Goal: Information Seeking & Learning: Find specific fact

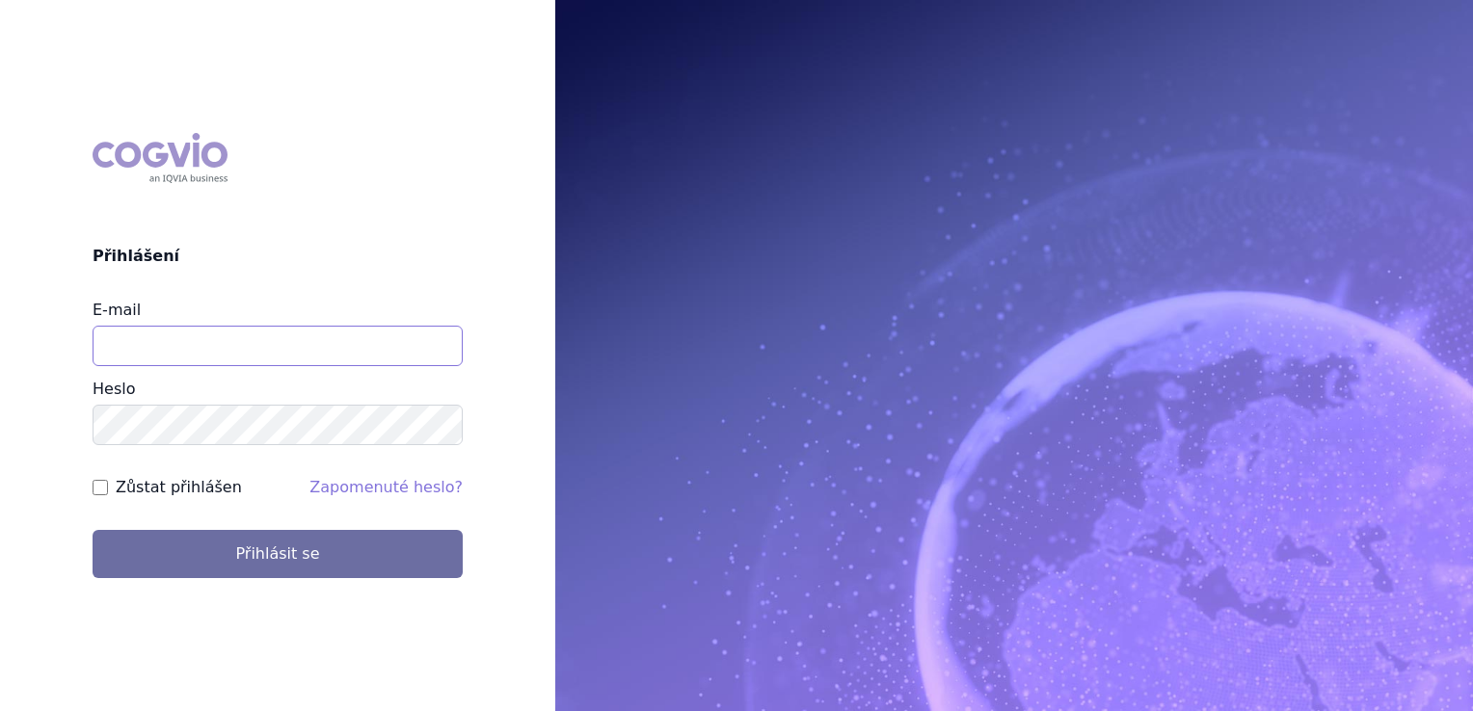
click at [316, 365] on input "E-mail" at bounding box center [278, 346] width 370 height 40
type input "klara.koubkova.ext@boehringer-ingelheim.com"
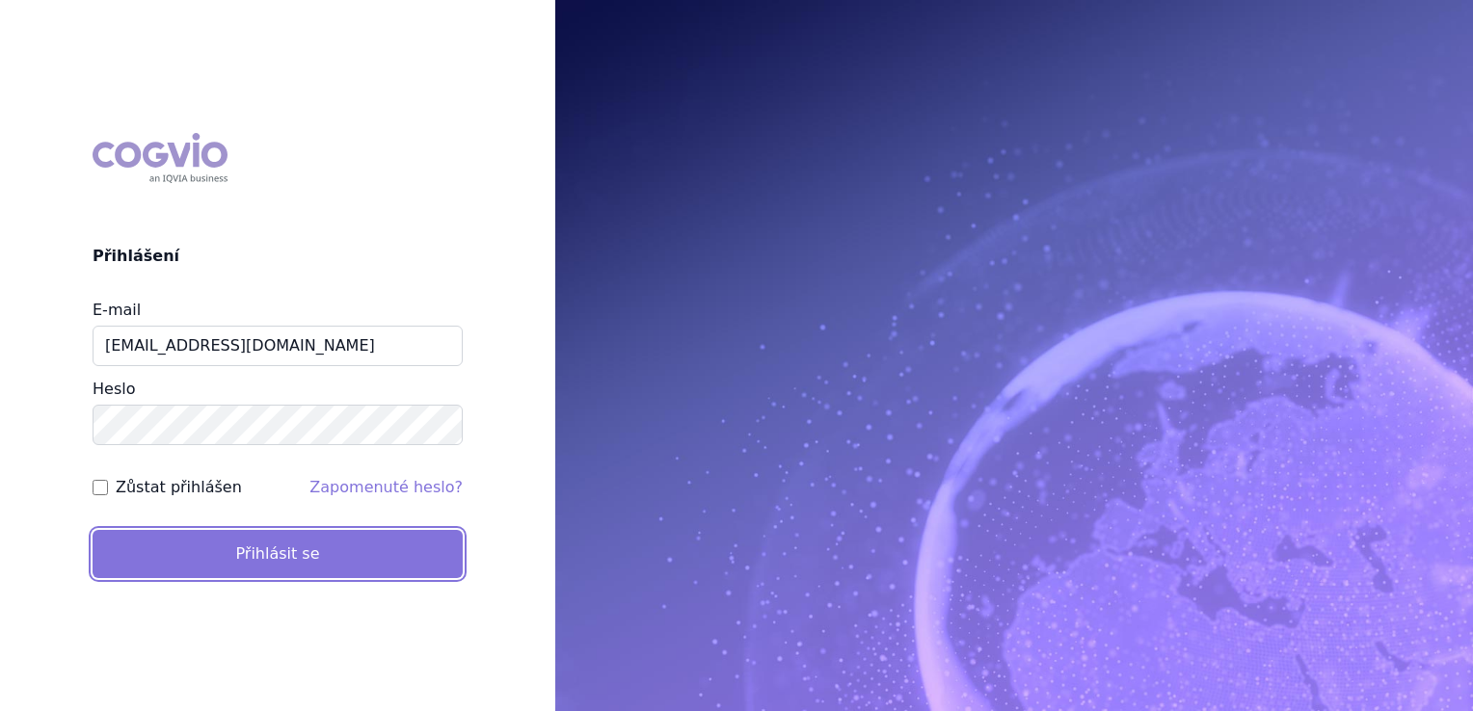
click at [224, 551] on button "Přihlásit se" at bounding box center [278, 554] width 370 height 48
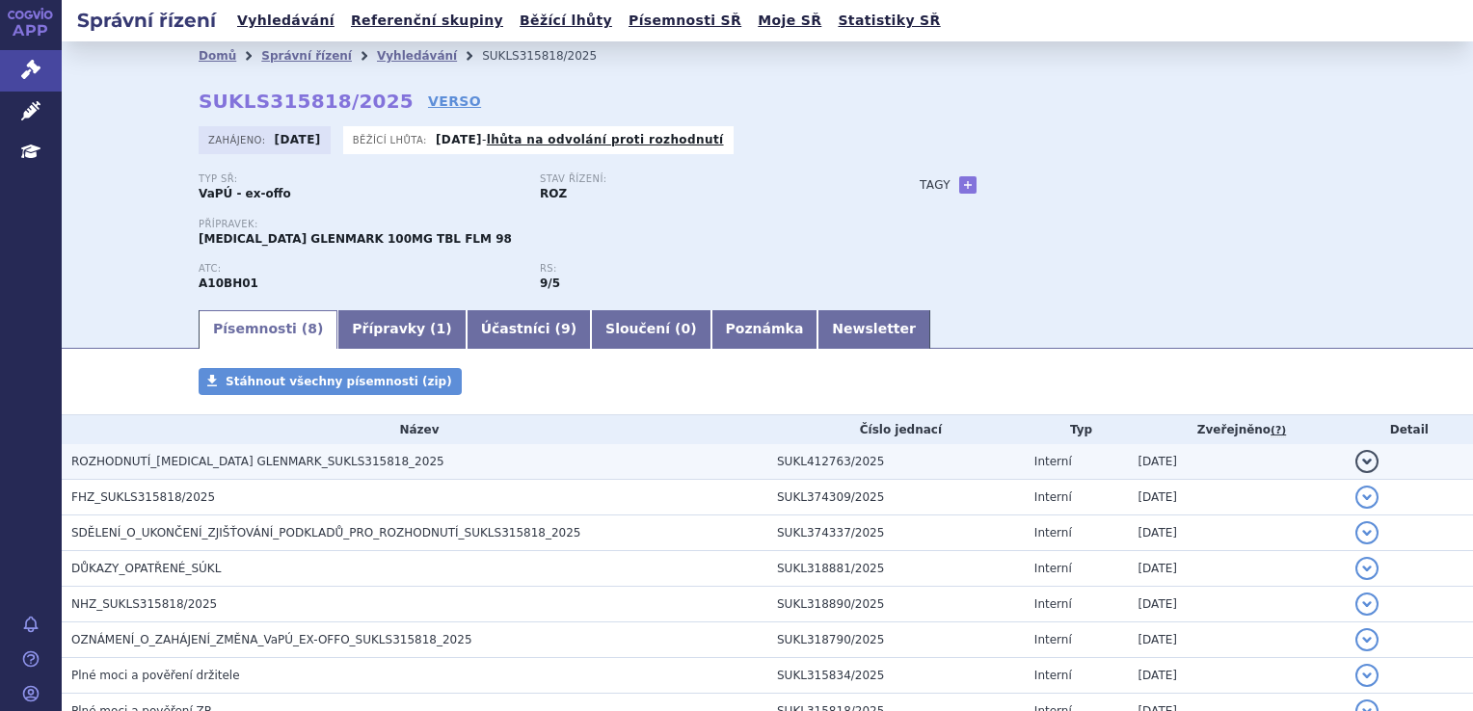
click at [227, 465] on span "ROZHODNUTÍ_SITAGLIPTIN GLENMARK_SUKLS315818_2025" at bounding box center [257, 461] width 373 height 13
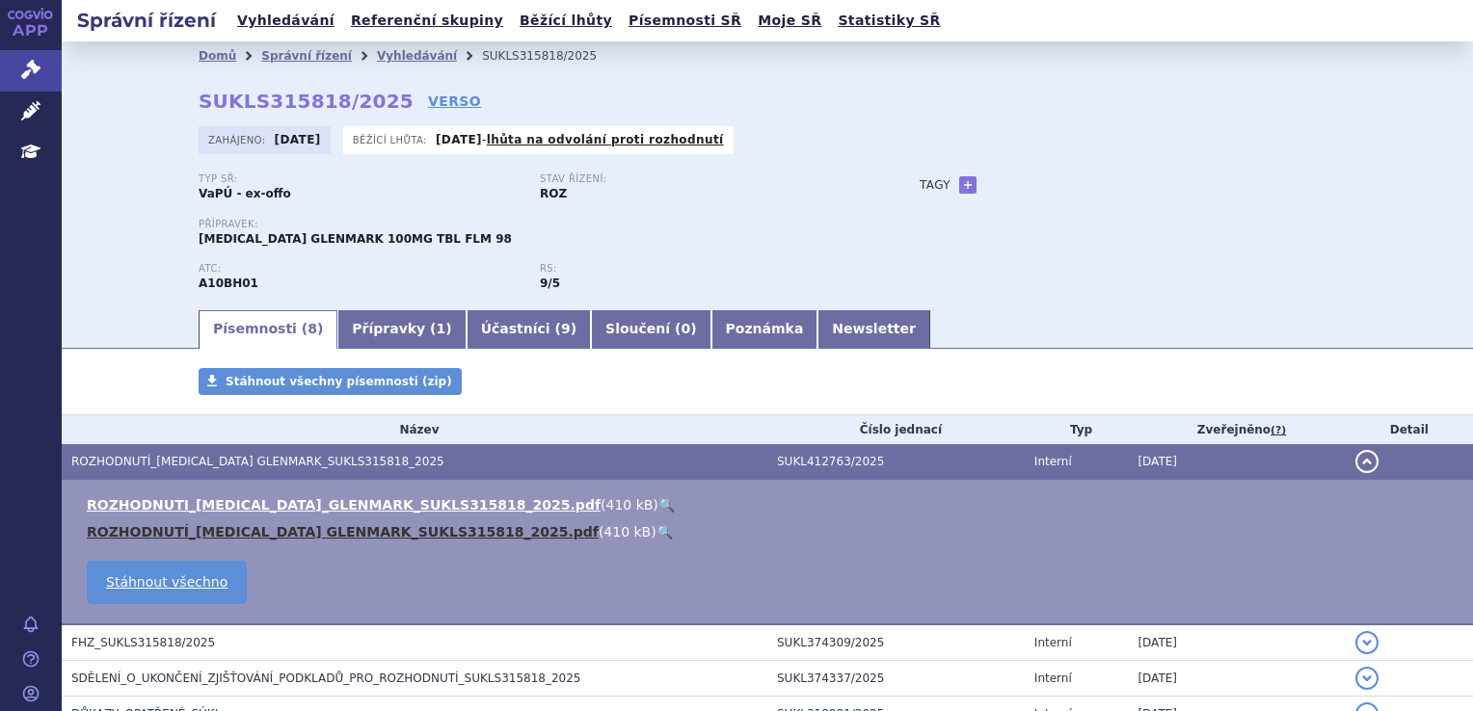
click at [299, 538] on link "ROZHODNUTÍ_SITAGLIPTIN GLENMARK_SUKLS315818_2025.pdf" at bounding box center [343, 531] width 512 height 15
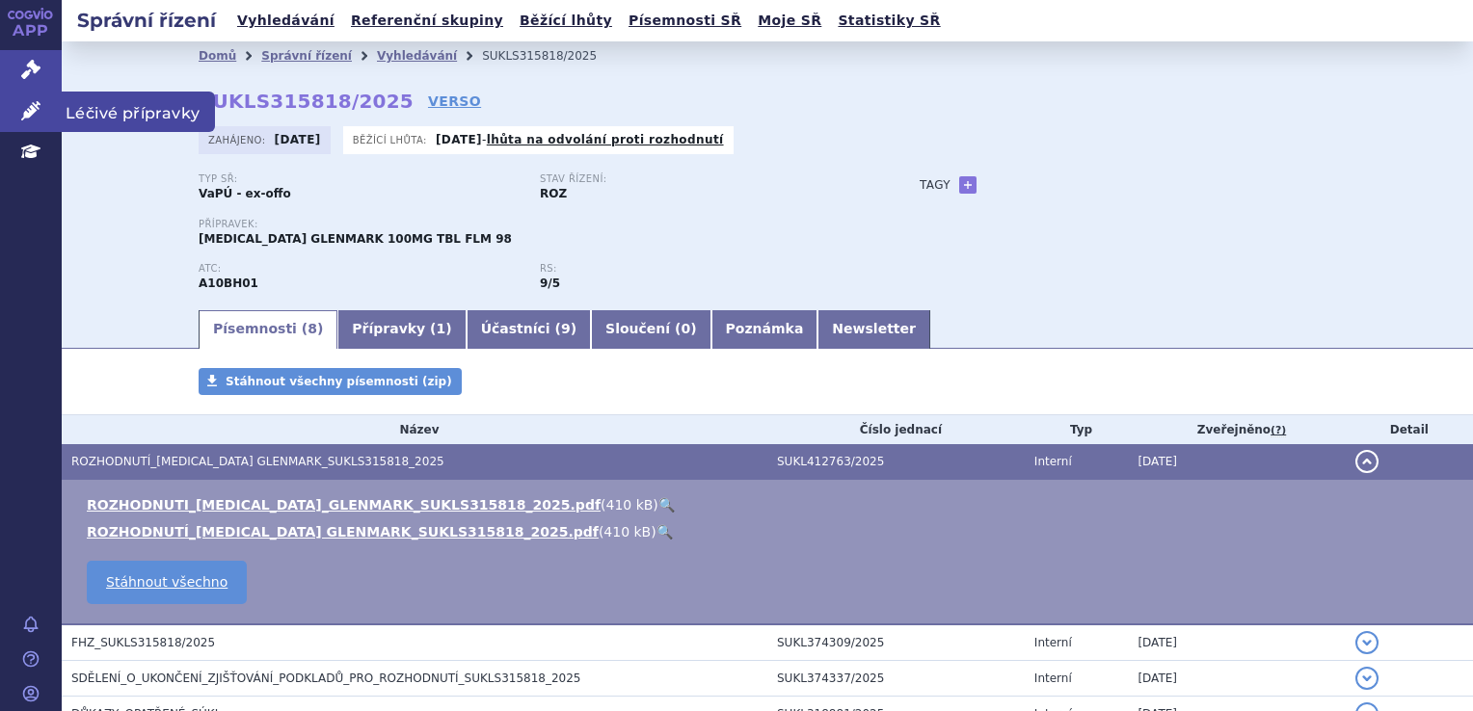
click at [26, 120] on link "Léčivé přípravky" at bounding box center [31, 112] width 62 height 40
click at [155, 114] on span "Léčivé přípravky" at bounding box center [138, 112] width 153 height 40
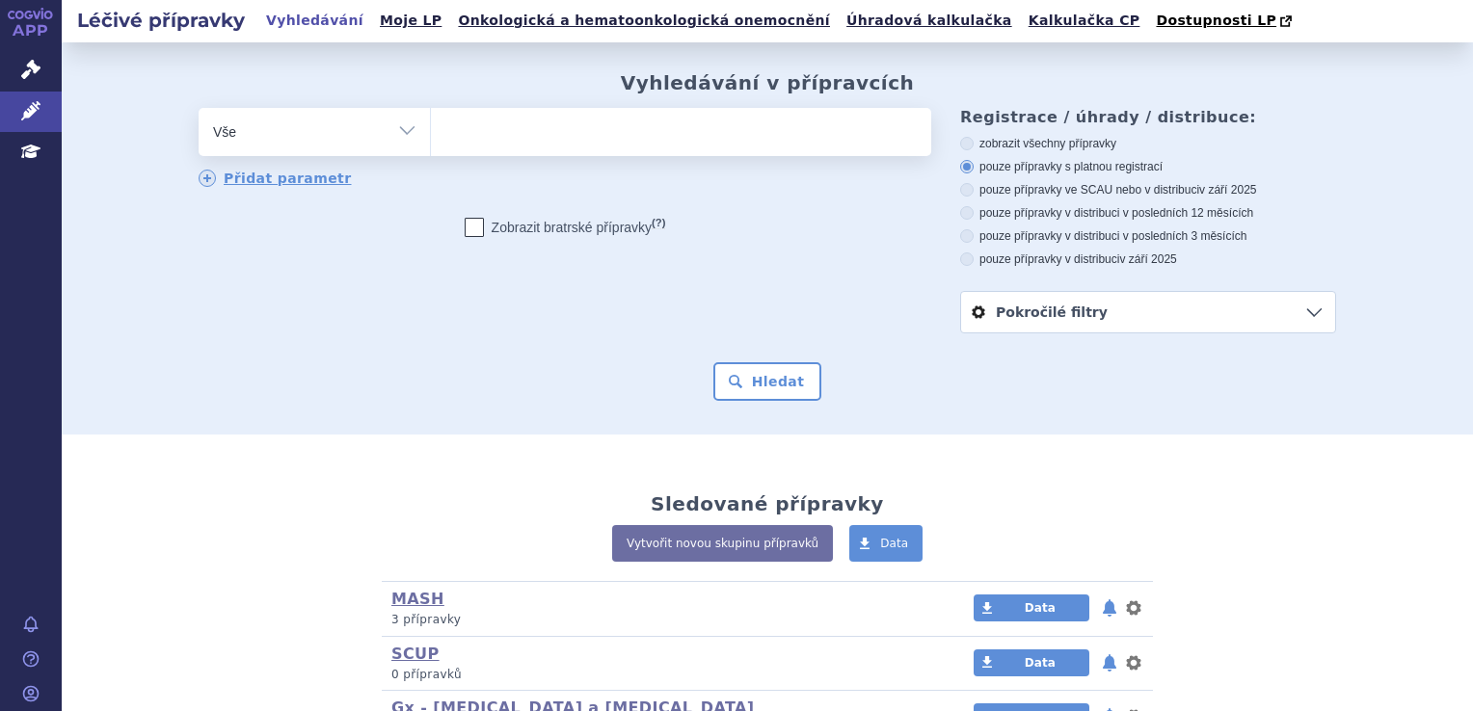
click at [517, 159] on div "odstranit Vše Přípravek/SUKL kód MAH VPOIS ATC/Aktivní látka" at bounding box center [565, 148] width 732 height 81
click at [518, 148] on ul at bounding box center [681, 128] width 500 height 40
click at [431, 148] on select at bounding box center [430, 131] width 1 height 48
paste input "SITAGLIPTIN GLENMARK"
type input "SITAGLIPTIN GLENMARK"
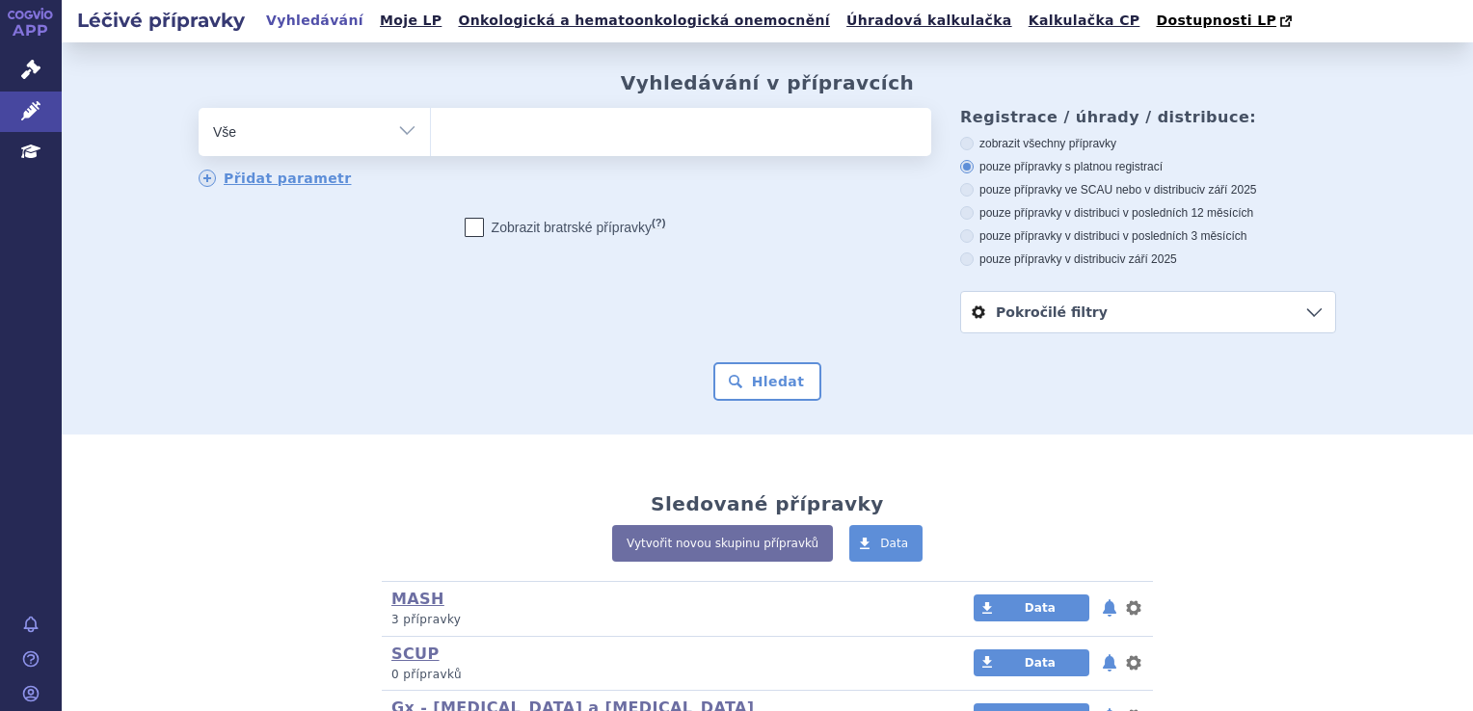
select select "SITAGLIPTIN GLENMARK"
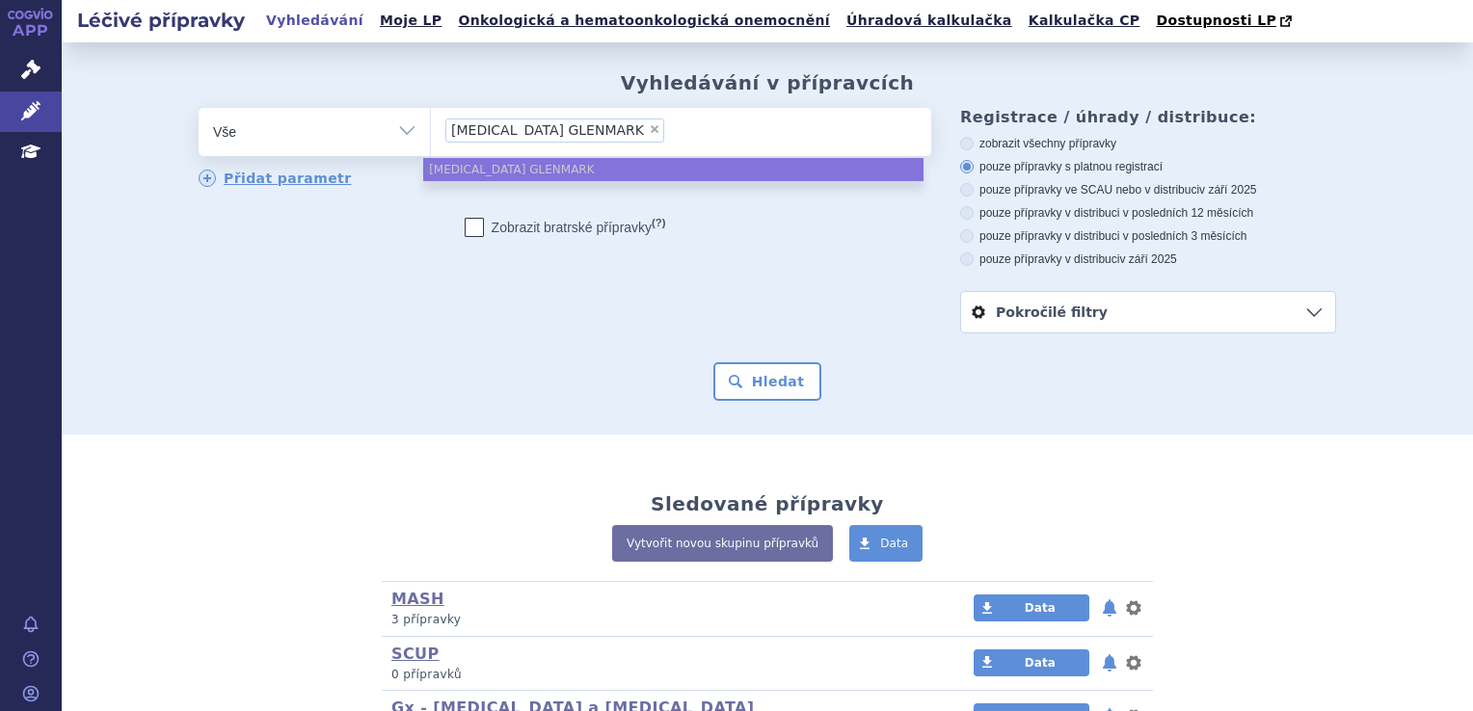
click at [596, 344] on form "odstranit Vše Přípravek/SUKL kód MAH VPOIS ATC/Aktivní látka × (?)" at bounding box center [767, 254] width 1137 height 293
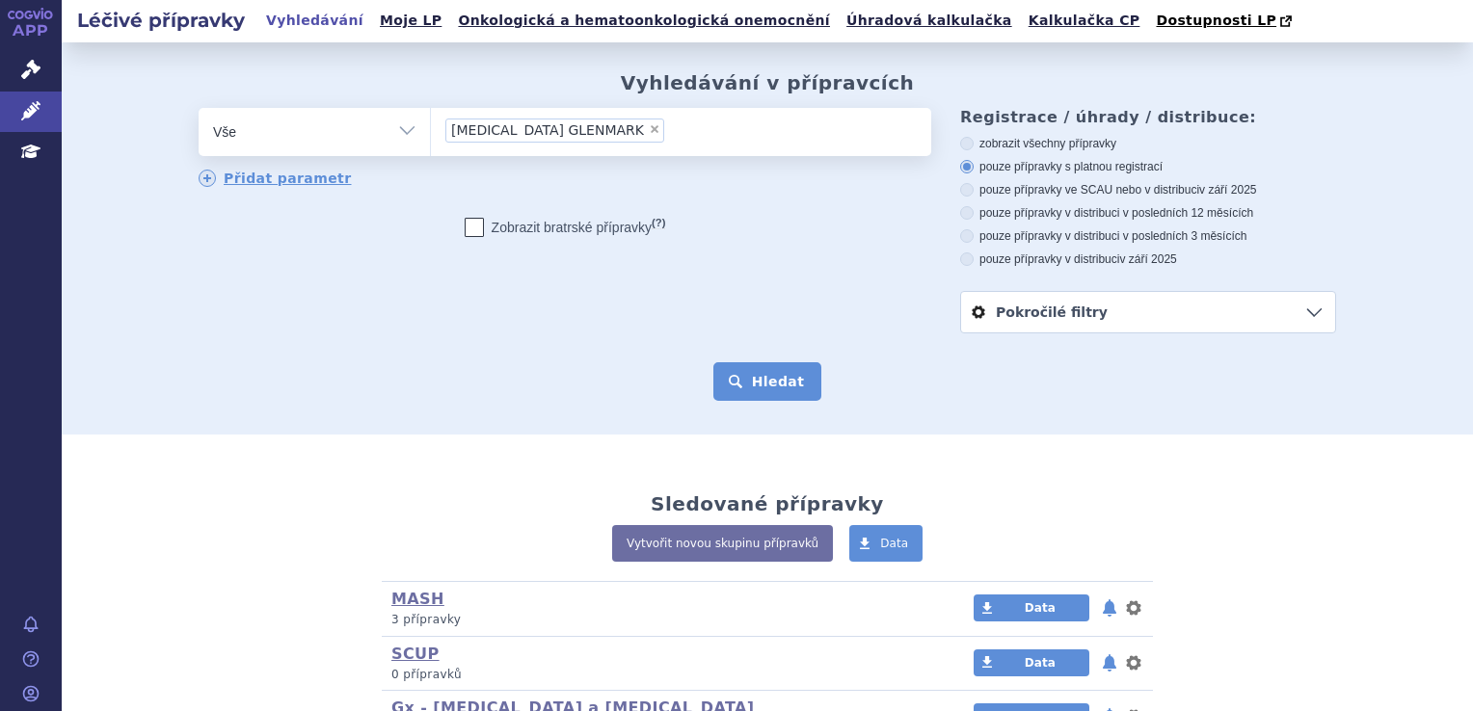
click at [736, 399] on button "Hledat" at bounding box center [767, 381] width 109 height 39
click at [760, 370] on button "Hledat" at bounding box center [767, 381] width 109 height 39
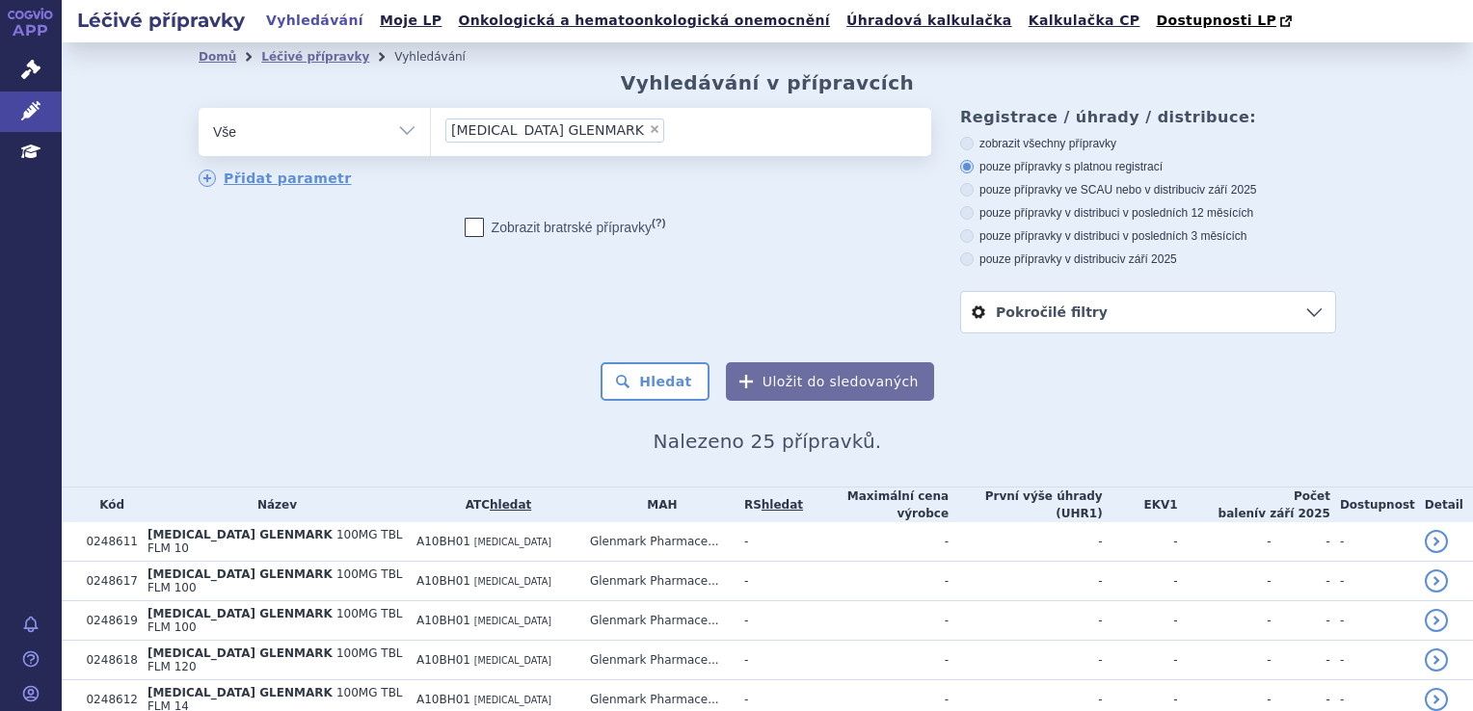
scroll to position [289, 0]
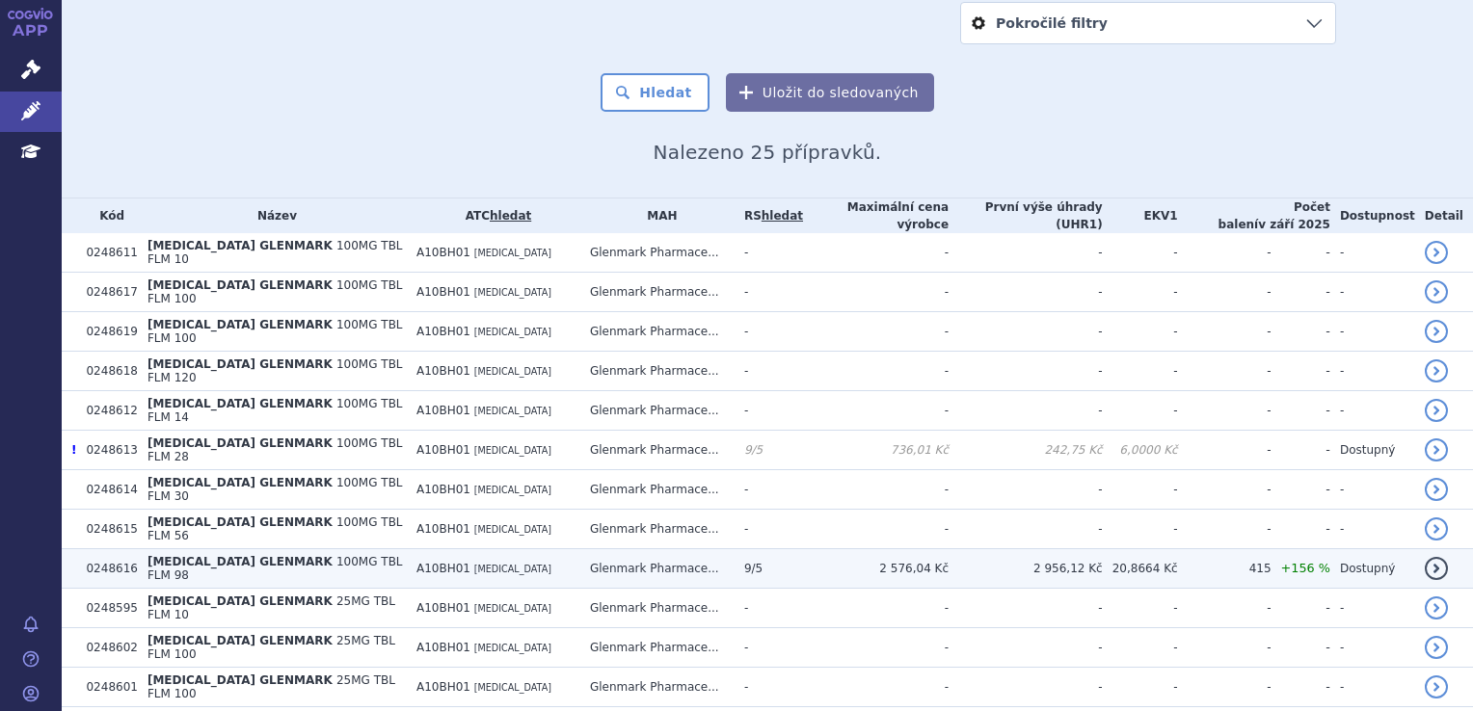
click at [532, 549] on td "A10BH01 SITAGLIPTIN" at bounding box center [493, 569] width 173 height 40
click at [492, 564] on span "SITAGLIPTIN" at bounding box center [512, 569] width 77 height 11
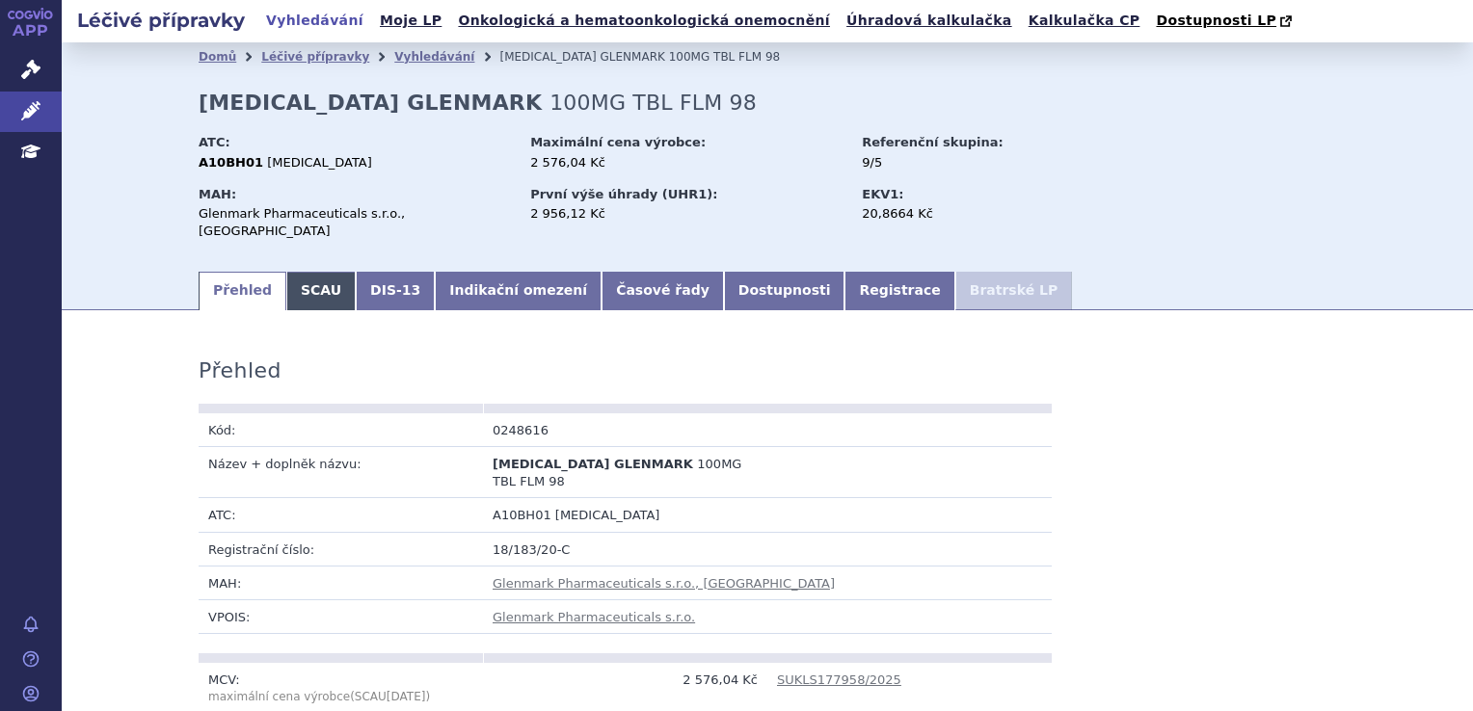
click at [293, 272] on link "SCAU" at bounding box center [320, 291] width 69 height 39
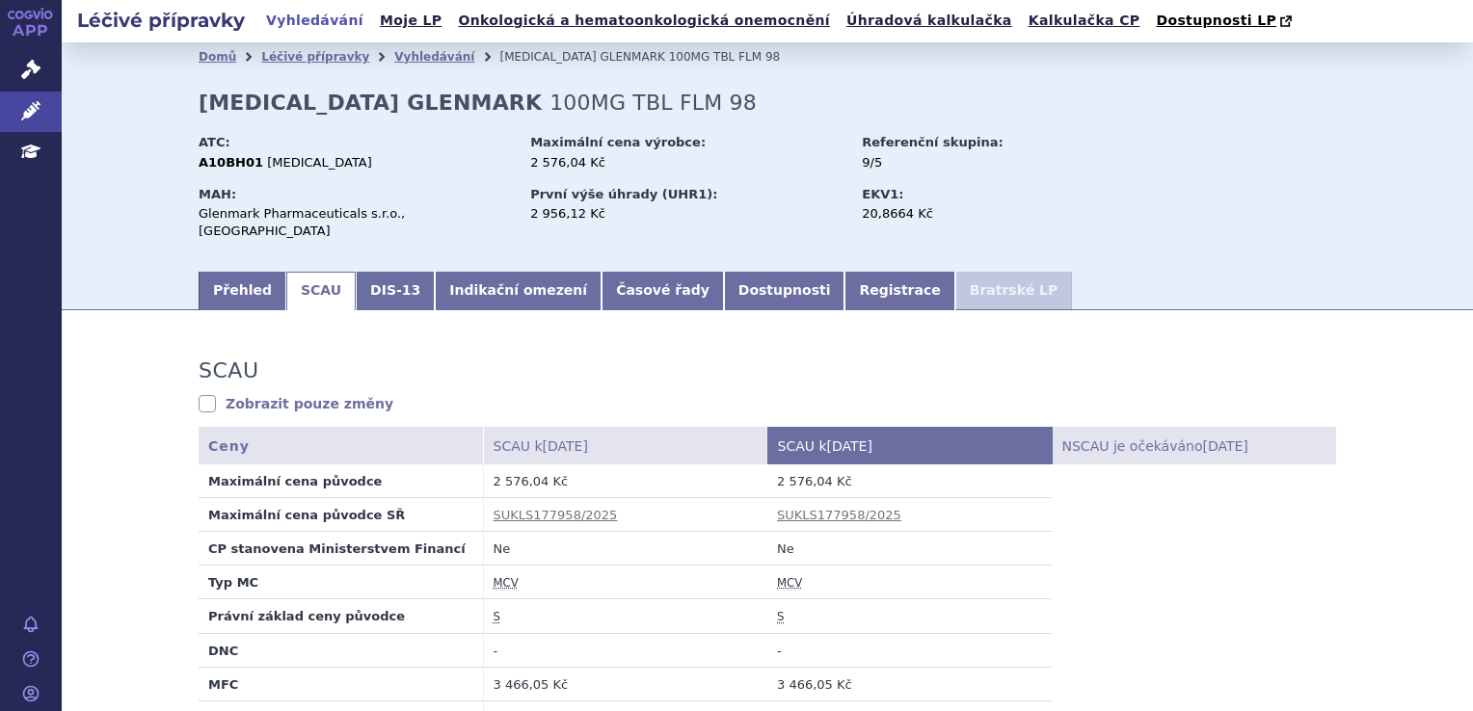
scroll to position [193, 0]
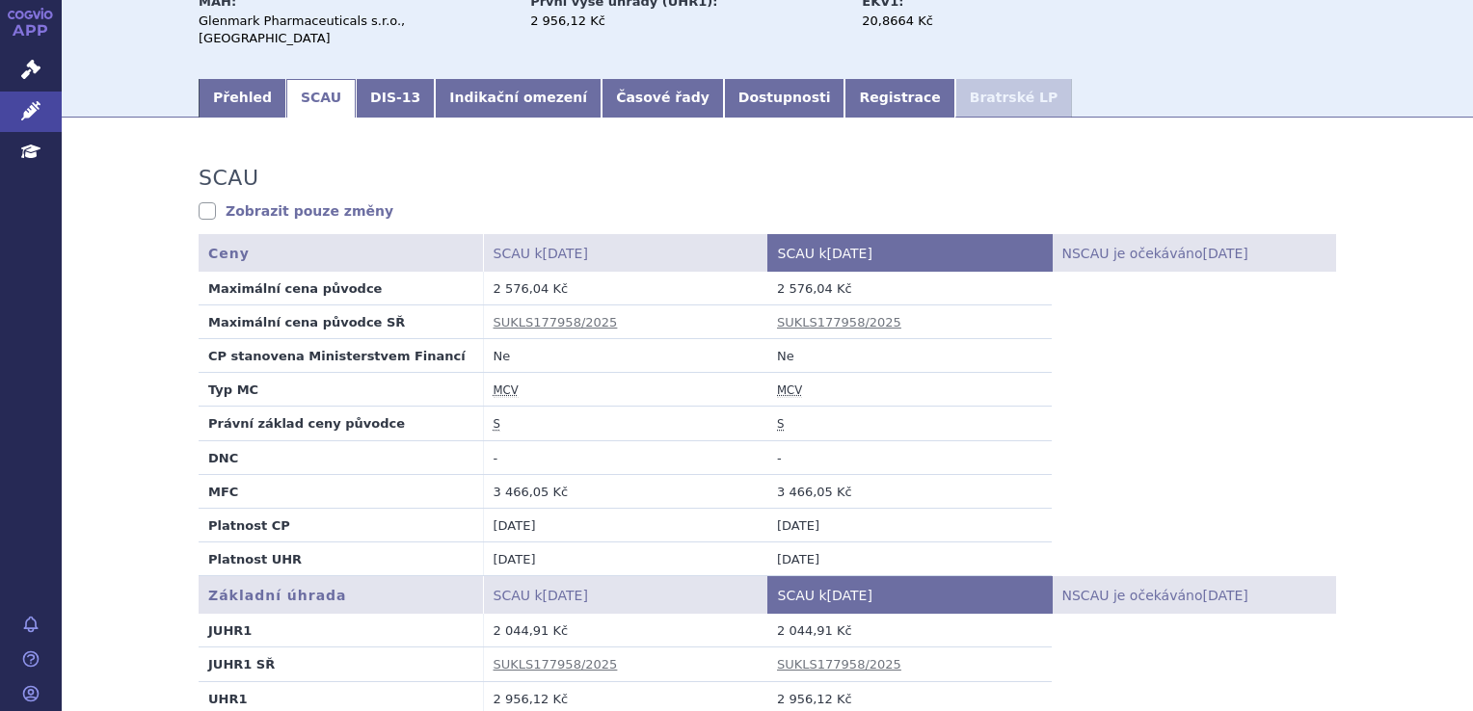
click at [293, 201] on link "Zobrazit pouze změny" at bounding box center [296, 210] width 195 height 19
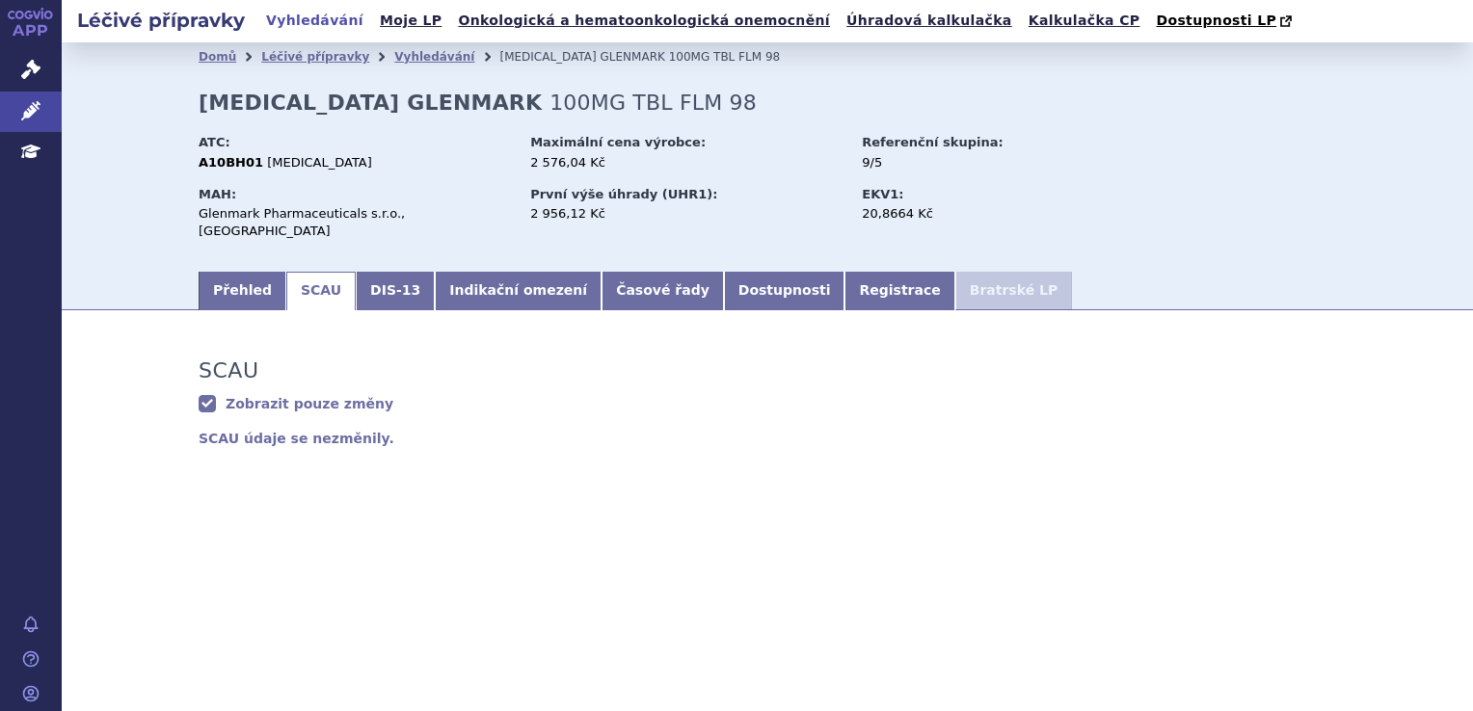
click at [201, 394] on link "Zobrazit pouze změny" at bounding box center [296, 403] width 195 height 19
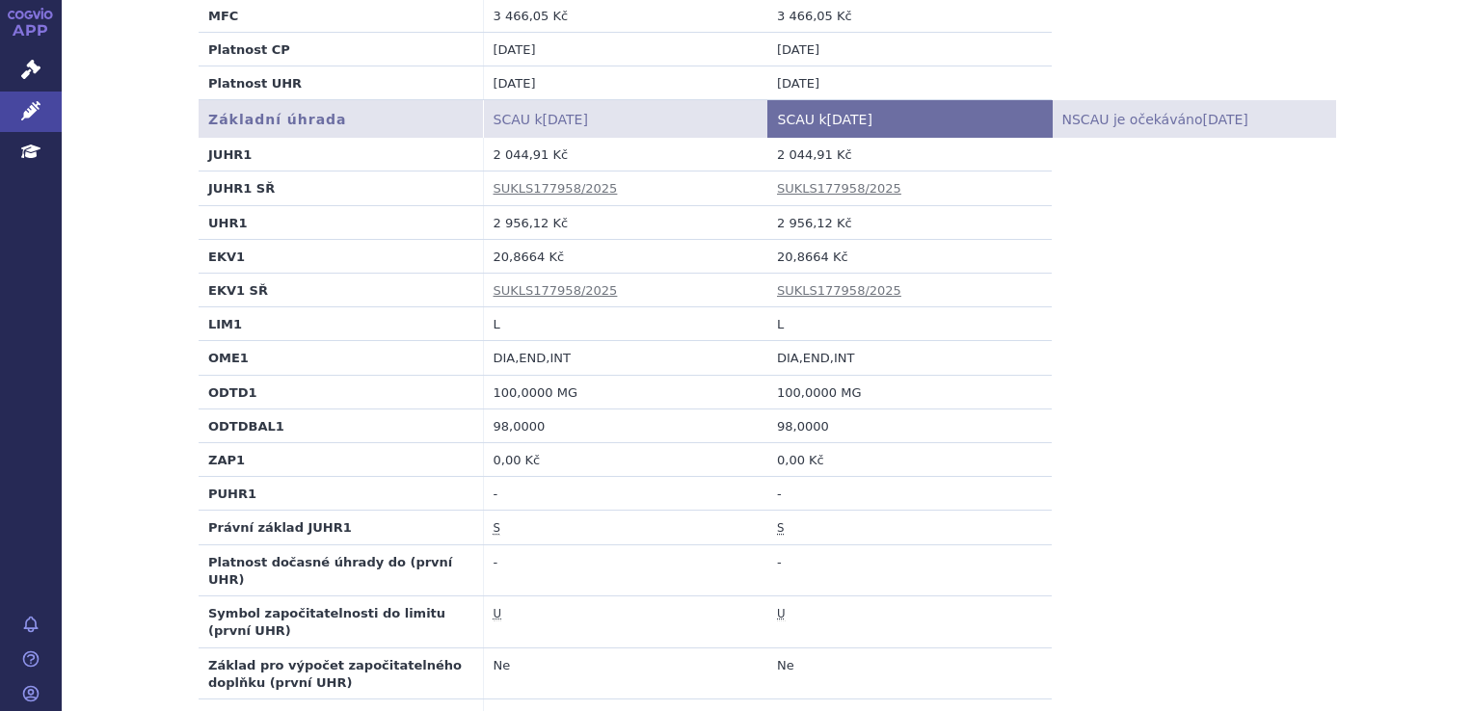
scroll to position [675, 0]
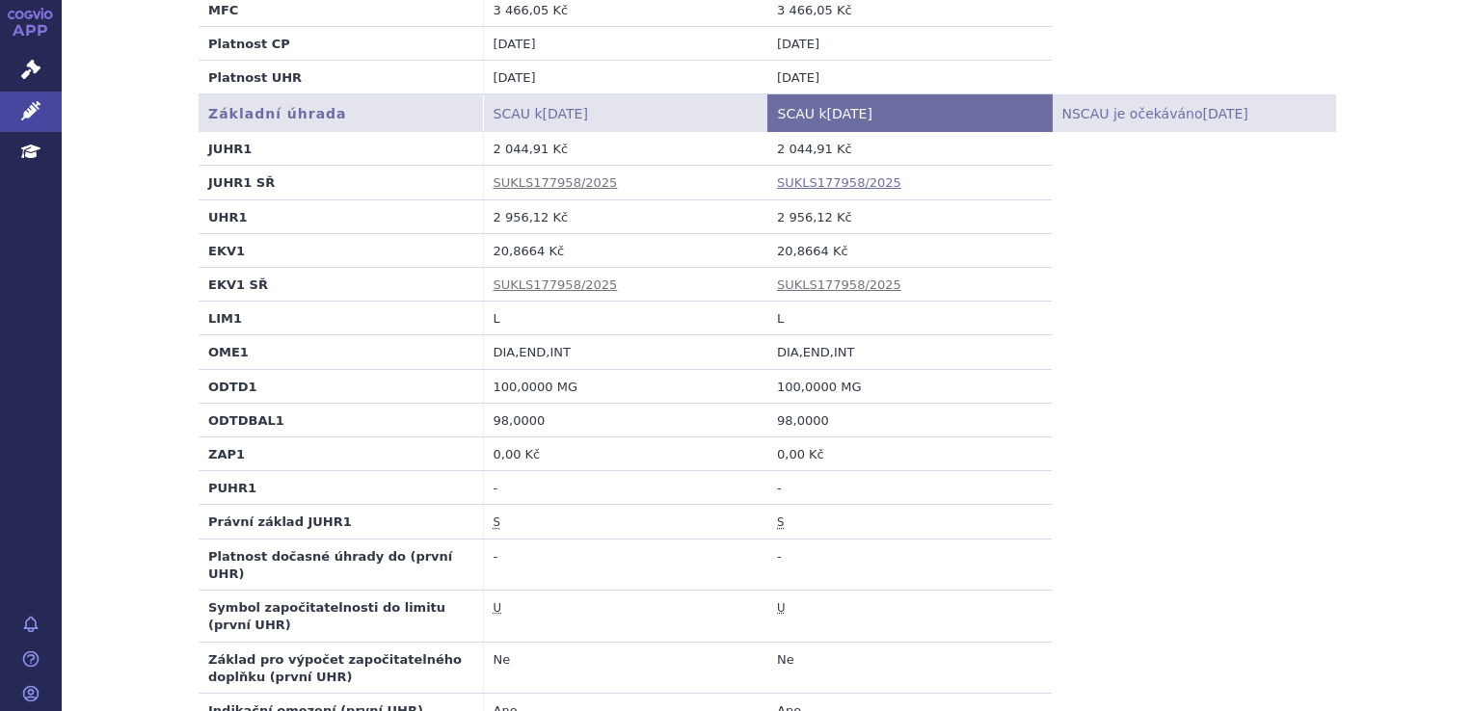
click at [813, 175] on link "SUKLS177958/2025" at bounding box center [839, 182] width 124 height 14
